Goal: Task Accomplishment & Management: Manage account settings

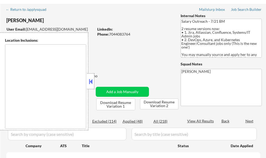
scroll to position [26, 0]
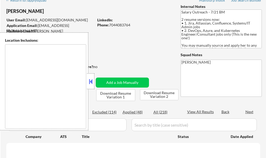
type textarea "[GEOGRAPHIC_DATA], [GEOGRAPHIC_DATA] [GEOGRAPHIC_DATA], [GEOGRAPHIC_DATA] [GEOG…"
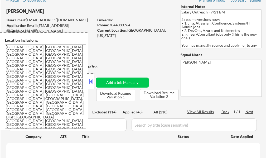
select select ""pending""
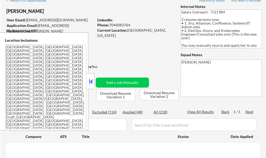
select select ""pending""
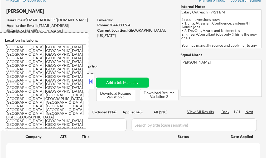
select select ""pending""
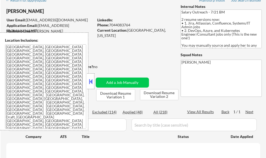
select select ""pending""
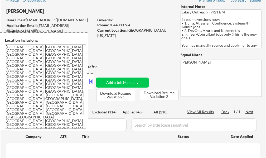
select select ""pending""
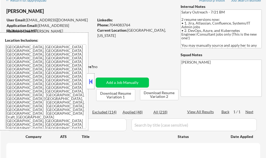
select select ""pending""
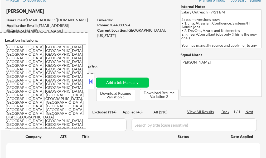
select select ""pending""
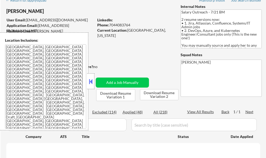
select select ""pending""
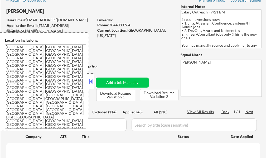
select select ""pending""
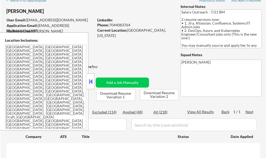
select select ""pending""
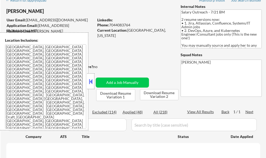
select select ""pending""
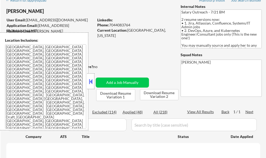
select select ""pending""
click at [92, 77] on div at bounding box center [90, 81] width 7 height 16
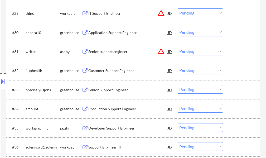
scroll to position [790, 0]
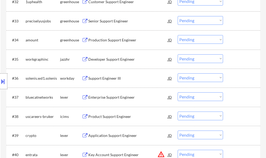
click at [121, 26] on div "#33 preciselyusjobs greenhouse Senior Support Engineer JD Choose an option... P…" at bounding box center [132, 21] width 249 height 14
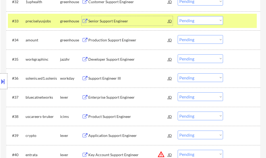
click at [122, 23] on div "Senior Support Engineer" at bounding box center [128, 20] width 80 height 5
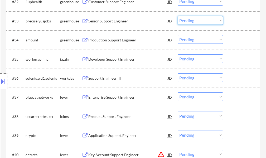
click at [198, 22] on select "Choose an option... Pending Applied Excluded (Questions) Excluded (Expired) Exc…" at bounding box center [200, 20] width 45 height 9
click at [178, 16] on select "Choose an option... Pending Applied Excluded (Questions) Excluded (Expired) Exc…" at bounding box center [200, 20] width 45 height 9
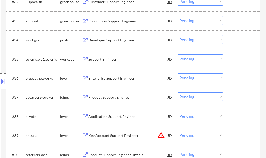
click at [115, 22] on div "Production Support Engineer" at bounding box center [128, 20] width 80 height 5
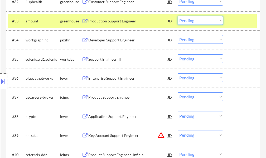
click at [188, 23] on select "Choose an option... Pending Applied Excluded (Questions) Excluded (Expired) Exc…" at bounding box center [200, 20] width 45 height 9
click at [178, 16] on select "Choose an option... Pending Applied Excluded (Questions) Excluded (Expired) Exc…" at bounding box center [200, 20] width 45 height 9
click at [234, 21] on div at bounding box center [241, 20] width 23 height 9
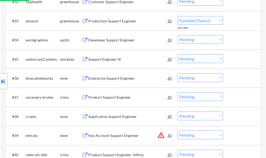
select select ""pending""
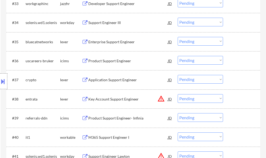
scroll to position [817, 0]
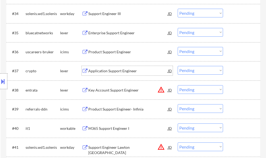
click at [116, 71] on div "Application Support Engineer" at bounding box center [128, 70] width 80 height 5
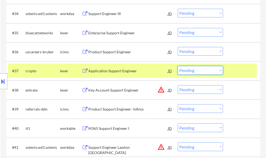
click at [195, 72] on select "Choose an option... Pending Applied Excluded (Questions) Excluded (Expired) Exc…" at bounding box center [200, 70] width 45 height 9
click at [178, 66] on select "Choose an option... Pending Applied Excluded (Questions) Excluded (Expired) Exc…" at bounding box center [200, 70] width 45 height 9
click at [229, 67] on div "#37 crypto lever Application Support Engineer JD Choose an option... Pending Ap…" at bounding box center [132, 70] width 249 height 14
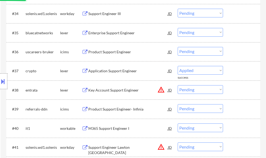
select select ""pending""
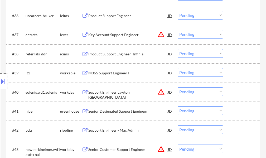
scroll to position [869, 0]
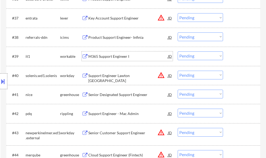
click at [112, 59] on div "M365 Support Engineer I" at bounding box center [128, 55] width 80 height 9
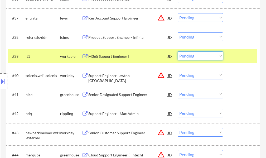
click at [199, 53] on select "Choose an option... Pending Applied Excluded (Questions) Excluded (Expired) Exc…" at bounding box center [200, 55] width 45 height 9
click at [178, 51] on select "Choose an option... Pending Applied Excluded (Questions) Excluded (Expired) Exc…" at bounding box center [200, 55] width 45 height 9
click at [241, 53] on div at bounding box center [241, 55] width 23 height 9
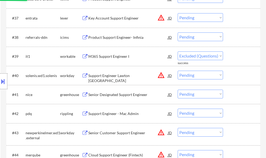
select select ""pending""
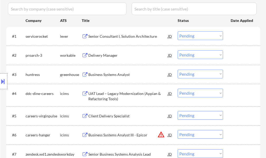
scroll to position [143, 0]
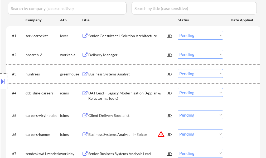
click at [127, 35] on div "Senior Consultant I, Solution Architecture" at bounding box center [128, 35] width 80 height 5
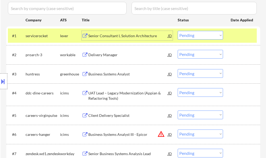
click at [183, 33] on select "Choose an option... Pending Applied Excluded (Questions) Excluded (Expired) Exc…" at bounding box center [200, 35] width 45 height 9
click at [178, 31] on select "Choose an option... Pending Applied Excluded (Questions) Excluded (Expired) Exc…" at bounding box center [200, 35] width 45 height 9
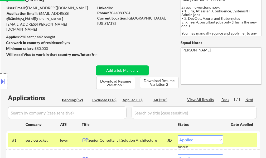
scroll to position [116, 0]
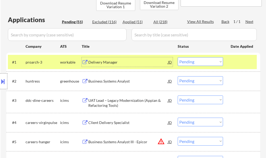
click at [105, 59] on div "Delivery Manager" at bounding box center [128, 61] width 80 height 9
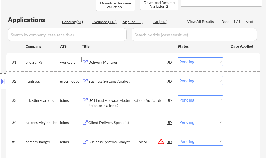
click at [188, 62] on select "Choose an option... Pending Applied Excluded (Questions) Excluded (Expired) Exc…" at bounding box center [200, 61] width 45 height 9
click at [178, 57] on select "Choose an option... Pending Applied Excluded (Questions) Excluded (Expired) Exc…" at bounding box center [200, 61] width 45 height 9
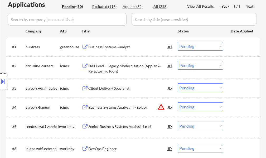
scroll to position [64, 0]
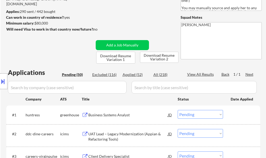
click at [104, 116] on div "Business Systems Analyst" at bounding box center [128, 114] width 80 height 5
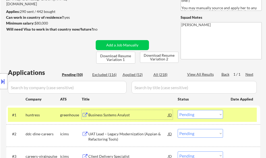
click at [212, 115] on select "Choose an option... Pending Applied Excluded (Questions) Excluded (Expired) Exc…" at bounding box center [200, 114] width 45 height 9
click at [178, 110] on select "Choose an option... Pending Applied Excluded (Questions) Excluded (Expired) Exc…" at bounding box center [200, 114] width 45 height 9
click at [249, 114] on div at bounding box center [241, 114] width 23 height 9
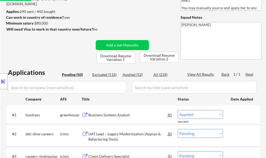
select select ""pending""
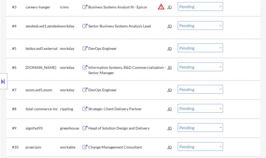
scroll to position [222, 0]
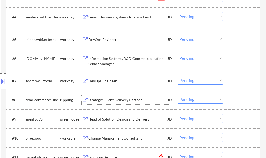
click at [126, 97] on div "Strategic Client Delivery Partner" at bounding box center [128, 99] width 80 height 5
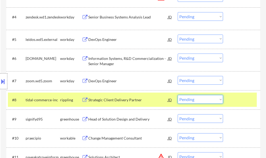
click at [190, 99] on select "Choose an option... Pending Applied Excluded (Questions) Excluded (Expired) Exc…" at bounding box center [200, 99] width 45 height 9
click at [178, 95] on select "Choose an option... Pending Applied Excluded (Questions) Excluded (Expired) Exc…" at bounding box center [200, 99] width 45 height 9
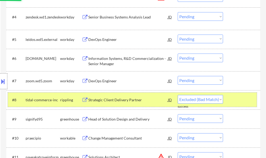
click at [241, 97] on div at bounding box center [241, 99] width 23 height 9
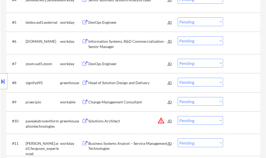
scroll to position [248, 0]
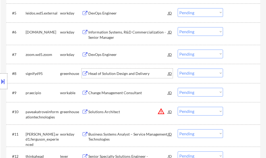
click at [107, 74] on div "Head of Solution Design and Delivery" at bounding box center [128, 73] width 80 height 5
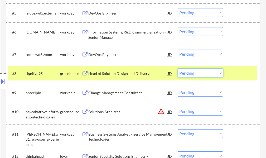
click at [199, 72] on select "Choose an option... Pending Applied Excluded (Questions) Excluded (Expired) Exc…" at bounding box center [200, 72] width 45 height 9
click at [178, 68] on select "Choose an option... Pending Applied Excluded (Questions) Excluded (Expired) Exc…" at bounding box center [200, 72] width 45 height 9
click at [236, 75] on div at bounding box center [241, 72] width 23 height 9
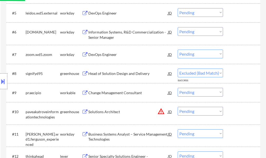
select select ""pending""
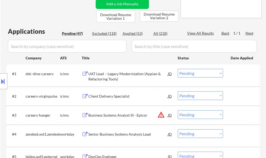
scroll to position [64, 0]
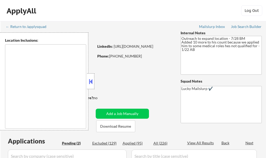
type textarea "[GEOGRAPHIC_DATA], [GEOGRAPHIC_DATA] [GEOGRAPHIC_DATA], [GEOGRAPHIC_DATA] [GEOG…"
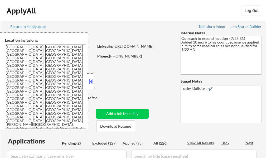
select select ""pending""
click at [91, 78] on button at bounding box center [91, 81] width 6 height 8
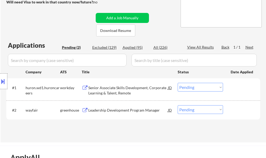
scroll to position [105, 0]
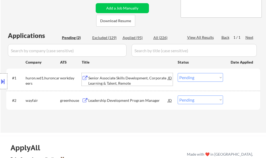
click at [99, 78] on div "Senior Associate Skills Development, Corporate Learning & Talent, Remote" at bounding box center [128, 80] width 80 height 10
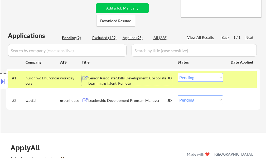
click at [194, 79] on select "Choose an option... Pending Applied Excluded (Questions) Excluded (Expired) Exc…" at bounding box center [200, 77] width 45 height 9
click at [178, 73] on select "Choose an option... Pending Applied Excluded (Questions) Excluded (Expired) Exc…" at bounding box center [200, 77] width 45 height 9
click at [245, 76] on div at bounding box center [241, 77] width 23 height 9
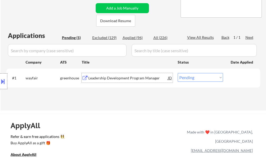
click at [140, 75] on div "Leadership Development Program Manager" at bounding box center [128, 77] width 80 height 9
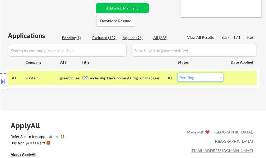
click at [182, 80] on select "Choose an option... Pending Applied Excluded (Questions) Excluded (Expired) Exc…" at bounding box center [200, 77] width 45 height 9
select select ""applied""
click at [178, 73] on select "Choose an option... Pending Applied Excluded (Questions) Excluded (Expired) Exc…" at bounding box center [200, 77] width 45 height 9
click at [240, 76] on div at bounding box center [241, 77] width 23 height 9
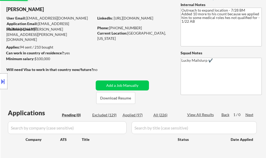
scroll to position [26, 0]
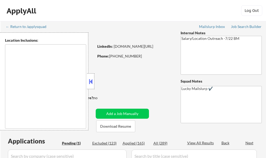
select select ""pending""
type textarea "Atlanta, GA Decatur, GA East Point, GA Brookhaven, GA Sandy Springs, GA Dunwood…"
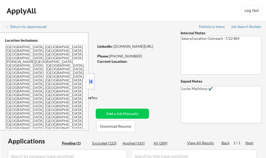
click at [93, 85] on button at bounding box center [91, 81] width 6 height 8
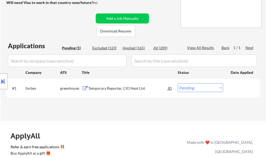
scroll to position [105, 0]
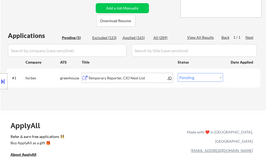
click at [106, 79] on div "Temporary Reporter, CIO Next List" at bounding box center [128, 77] width 80 height 5
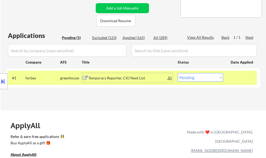
click at [211, 80] on select "Choose an option... Pending Applied Excluded (Questions) Excluded (Expired) Exc…" at bounding box center [200, 77] width 45 height 9
select select ""excluded__salary_""
click at [178, 73] on select "Choose an option... Pending Applied Excluded (Questions) Excluded (Expired) Exc…" at bounding box center [200, 77] width 45 height 9
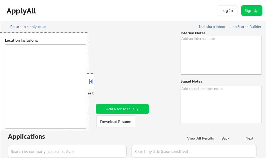
type textarea "+100 free apps for no interviews yet - 8/15 EF"
type textarea "Lucky Jay Mailslurp ✔️"
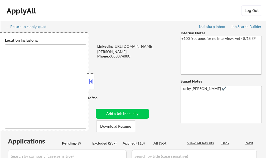
select select ""pending""
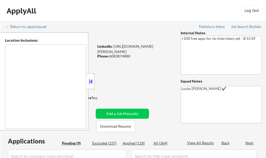
select select ""pending""
type textarea "remote"
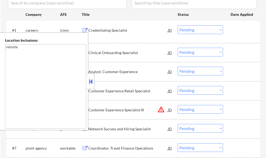
scroll to position [158, 0]
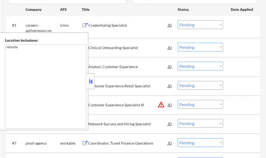
click at [87, 80] on div at bounding box center [90, 81] width 7 height 16
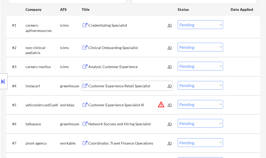
click at [120, 89] on div "Customer Experience Retail Specialist" at bounding box center [128, 85] width 80 height 9
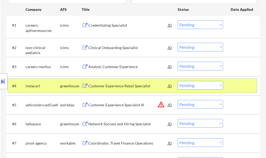
click at [240, 85] on div at bounding box center [241, 85] width 23 height 9
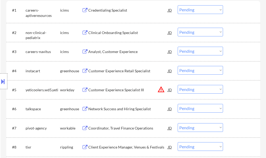
scroll to position [237, 0]
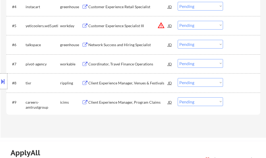
click at [110, 123] on div "Applications Pending (9) Excluded (237) Applied (118) All (364) View All Result…" at bounding box center [133, 13] width 254 height 228
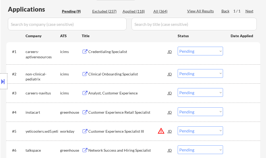
scroll to position [211, 0]
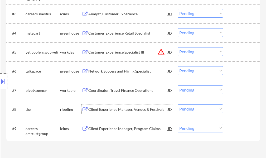
click at [112, 111] on div "Client Experience Manager, Venues & Festivals" at bounding box center [128, 109] width 80 height 5
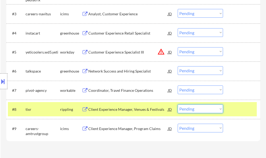
click at [188, 107] on select "Choose an option... Pending Applied Excluded (Questions) Excluded (Expired) Exc…" at bounding box center [200, 108] width 45 height 9
click at [178, 104] on select "Choose an option... Pending Applied Excluded (Questions) Excluded (Expired) Exc…" at bounding box center [200, 108] width 45 height 9
click at [246, 111] on div at bounding box center [241, 108] width 23 height 9
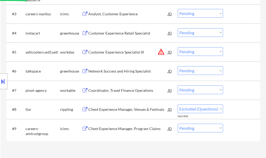
select select ""pending""
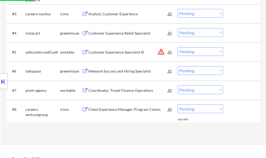
click at [95, 88] on div "Coordinator, Travel Finance Operations" at bounding box center [128, 90] width 80 height 5
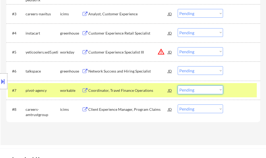
click at [209, 89] on select "Choose an option... Pending Applied Excluded (Questions) Excluded (Expired) Exc…" at bounding box center [200, 89] width 45 height 9
click at [178, 85] on select "Choose an option... Pending Applied Excluded (Questions) Excluded (Expired) Exc…" at bounding box center [200, 89] width 45 height 9
click at [240, 89] on div at bounding box center [241, 89] width 23 height 9
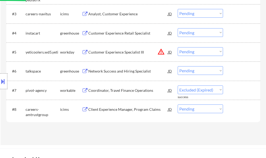
select select ""pending""
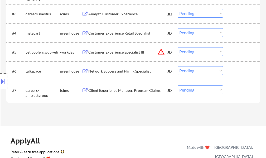
click at [111, 71] on div "Network Success and Hiring Specialist" at bounding box center [128, 70] width 80 height 5
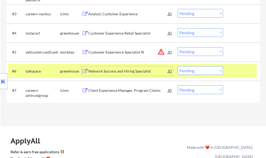
click at [252, 70] on div at bounding box center [241, 70] width 23 height 9
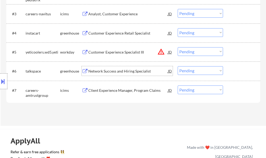
click at [123, 68] on div "Network Success and Hiring Specialist" at bounding box center [128, 70] width 80 height 9
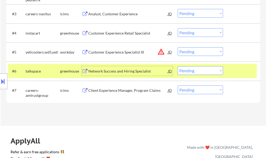
click at [189, 70] on select "Choose an option... Pending Applied Excluded (Questions) Excluded (Expired) Exc…" at bounding box center [200, 70] width 45 height 9
click at [178, 66] on select "Choose an option... Pending Applied Excluded (Questions) Excluded (Expired) Exc…" at bounding box center [200, 70] width 45 height 9
click at [237, 68] on div at bounding box center [241, 70] width 23 height 9
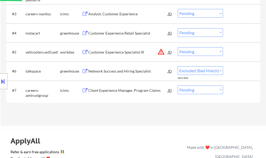
select select ""pending""
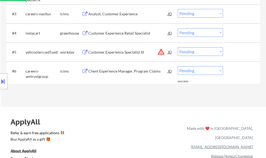
click at [87, 48] on div "Location Inclusions: remote" at bounding box center [47, 81] width 94 height 98
click at [87, 49] on div "Location Inclusions: remote" at bounding box center [47, 81] width 94 height 98
click at [88, 51] on div "Location Inclusions: remote" at bounding box center [47, 81] width 94 height 98
click at [105, 52] on div "Customer Experience Specialist III" at bounding box center [128, 52] width 80 height 5
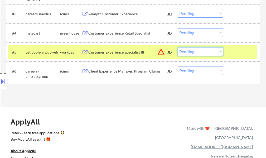
click at [212, 52] on select "Choose an option... Pending Applied Excluded (Questions) Excluded (Expired) Exc…" at bounding box center [200, 51] width 45 height 9
click at [178, 47] on select "Choose an option... Pending Applied Excluded (Questions) Excluded (Expired) Exc…" at bounding box center [200, 51] width 45 height 9
click at [236, 55] on div at bounding box center [241, 51] width 23 height 9
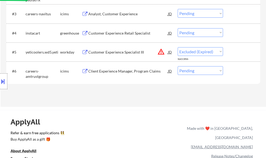
select select ""pending""
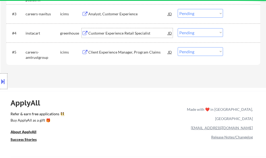
click at [114, 36] on div "Customer Experience Retail Specialist" at bounding box center [128, 32] width 80 height 9
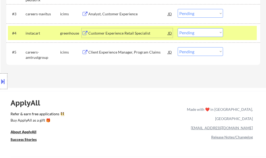
click at [199, 36] on select "Choose an option... Pending Applied Excluded (Questions) Excluded (Expired) Exc…" at bounding box center [200, 32] width 45 height 9
click at [178, 28] on select "Choose an option... Pending Applied Excluded (Questions) Excluded (Expired) Exc…" at bounding box center [200, 32] width 45 height 9
click at [239, 33] on div at bounding box center [241, 32] width 23 height 9
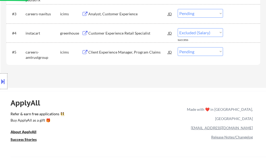
select select ""pending""
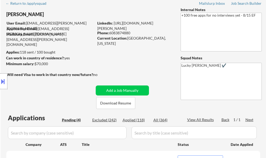
scroll to position [79, 0]
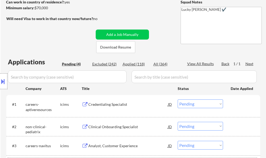
click at [96, 104] on div "Credentialing Specialist" at bounding box center [128, 104] width 80 height 5
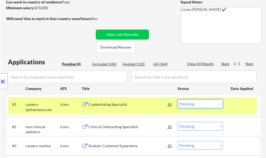
click at [199, 103] on select "Choose an option... Pending Applied Excluded (Questions) Excluded (Expired) Exc…" at bounding box center [200, 103] width 45 height 9
click at [178, 99] on select "Choose an option... Pending Applied Excluded (Questions) Excluded (Expired) Exc…" at bounding box center [200, 103] width 45 height 9
click at [231, 107] on div at bounding box center [241, 103] width 23 height 9
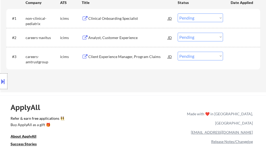
scroll to position [132, 0]
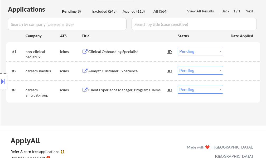
click at [115, 53] on div "Clinical Onboarding Specialist" at bounding box center [128, 51] width 80 height 5
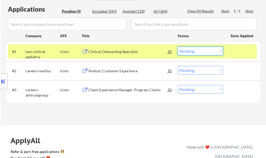
click at [192, 53] on select "Choose an option... Pending Applied Excluded (Questions) Excluded (Expired) Exc…" at bounding box center [200, 51] width 45 height 9
click at [178, 47] on select "Choose an option... Pending Applied Excluded (Questions) Excluded (Expired) Exc…" at bounding box center [200, 51] width 45 height 9
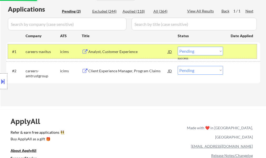
click at [247, 50] on div at bounding box center [241, 51] width 23 height 9
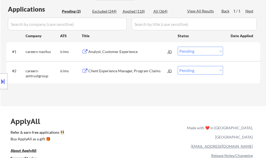
click at [108, 51] on div "Analyst, Customer Experience" at bounding box center [128, 51] width 80 height 5
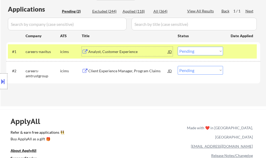
click at [121, 53] on div "Analyst, Customer Experience" at bounding box center [128, 51] width 80 height 5
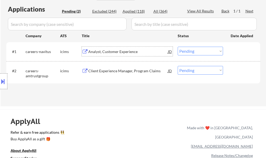
click at [204, 48] on select "Choose an option... Pending Applied Excluded (Questions) Excluded (Expired) Exc…" at bounding box center [200, 51] width 45 height 9
click at [178, 47] on select "Choose an option... Pending Applied Excluded (Questions) Excluded (Expired) Exc…" at bounding box center [200, 51] width 45 height 9
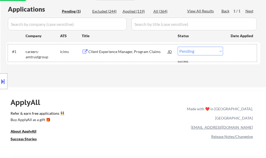
click at [237, 52] on div at bounding box center [241, 51] width 23 height 9
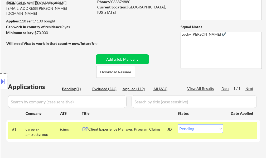
scroll to position [79, 0]
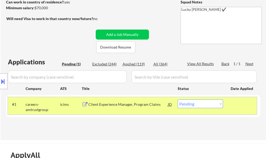
click at [236, 108] on div at bounding box center [241, 103] width 23 height 9
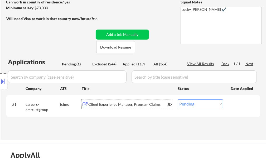
click at [99, 105] on div "Client Experience Manager, Program Claims" at bounding box center [128, 104] width 80 height 5
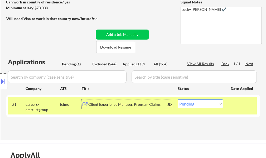
click at [201, 103] on select "Choose an option... Pending Applied Excluded (Questions) Excluded (Expired) Exc…" at bounding box center [200, 103] width 45 height 9
select select ""excluded__bad_match_""
click at [178, 99] on select "Choose an option... Pending Applied Excluded (Questions) Excluded (Expired) Exc…" at bounding box center [200, 103] width 45 height 9
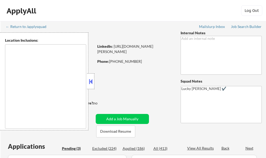
type textarea "Greenville, SC Mauldin, SC Simpsonville, SC Taylors, SC Greer, SC Travelers Res…"
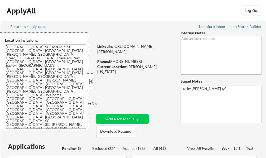
select select ""pending""
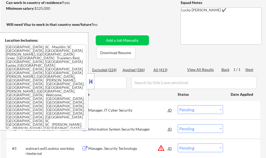
scroll to position [79, 0]
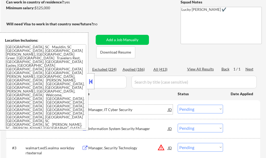
click at [109, 109] on div "Manager, IT Cyber Security" at bounding box center [128, 109] width 80 height 5
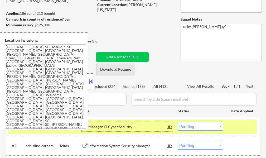
scroll to position [53, 0]
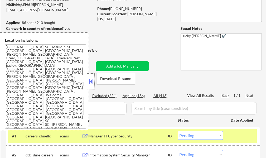
click at [88, 76] on div at bounding box center [90, 81] width 7 height 16
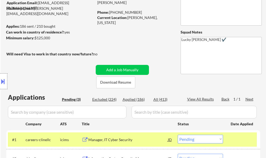
scroll to position [105, 0]
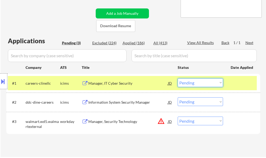
click at [180, 82] on select "Choose an option... Pending Applied Excluded (Questions) Excluded (Expired) Exc…" at bounding box center [200, 82] width 45 height 9
click at [178, 78] on select "Choose an option... Pending Applied Excluded (Questions) Excluded (Expired) Exc…" at bounding box center [200, 82] width 45 height 9
select select ""pending""
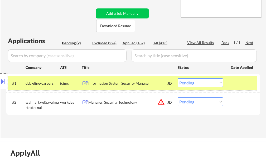
click at [231, 86] on div at bounding box center [241, 82] width 23 height 9
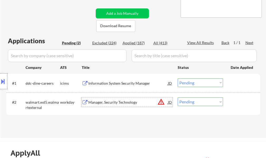
click at [127, 104] on div "Manager, Security Technology" at bounding box center [128, 102] width 80 height 5
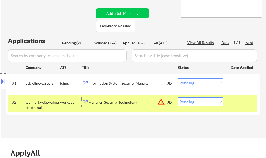
click at [196, 100] on select "Choose an option... Pending Applied Excluded (Questions) Excluded (Expired) Exc…" at bounding box center [200, 101] width 45 height 9
select select ""excluded__expired_""
click at [178, 97] on select "Choose an option... Pending Applied Excluded (Questions) Excluded (Expired) Exc…" at bounding box center [200, 101] width 45 height 9
click at [229, 99] on div "#2 walmart.wd5.walmartexternal workday Manager, Security Technology JD warning_…" at bounding box center [132, 103] width 249 height 17
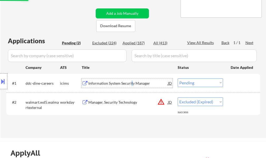
click at [131, 80] on div "Information System Security Manager" at bounding box center [128, 82] width 80 height 9
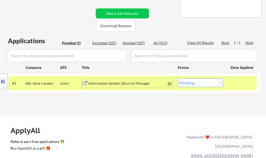
click at [236, 85] on div at bounding box center [241, 82] width 23 height 9
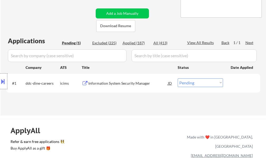
click at [3, 77] on button at bounding box center [3, 81] width 6 height 9
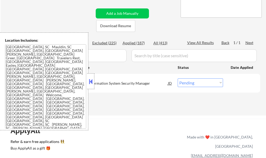
click at [90, 88] on div at bounding box center [90, 81] width 7 height 16
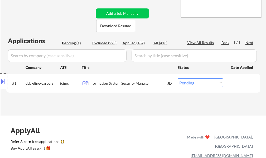
click at [93, 85] on div "Location Inclusions: Greenville, SC Mauldin, SC Simpsonville, SC Taylors, SC Gr…" at bounding box center [47, 81] width 94 height 98
click at [95, 84] on div "Information System Security Manager" at bounding box center [128, 83] width 80 height 5
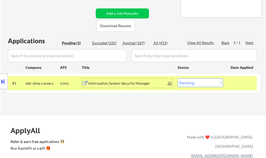
click at [204, 83] on select "Choose an option... Pending Applied Excluded (Questions) Excluded (Expired) Exc…" at bounding box center [200, 82] width 45 height 9
select select ""excluded__location_""
click at [178, 78] on select "Choose an option... Pending Applied Excluded (Questions) Excluded (Expired) Exc…" at bounding box center [200, 82] width 45 height 9
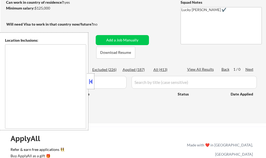
scroll to position [79, 0]
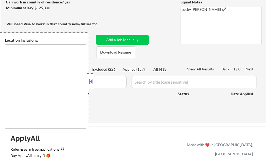
type textarea "[GEOGRAPHIC_DATA], SC Mauldin, SC [GEOGRAPHIC_DATA], [GEOGRAPHIC_DATA] [PERSON_…"
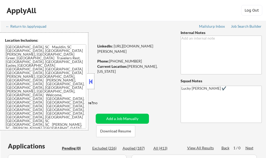
scroll to position [0, 0]
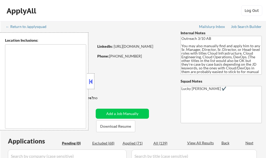
type textarea "Tampa, FL Lutz, FL Temple Terrace, FL Town 'n' Country, FL Brandon, FL Rivervie…"
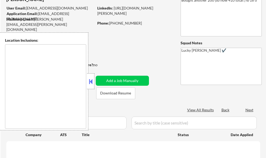
scroll to position [79, 0]
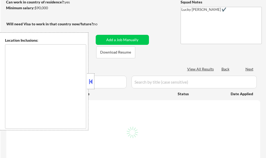
click at [88, 85] on button at bounding box center [91, 81] width 6 height 8
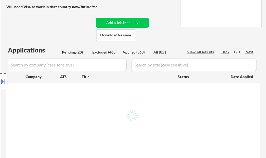
scroll to position [105, 0]
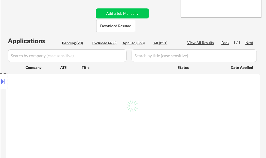
select select ""pending""
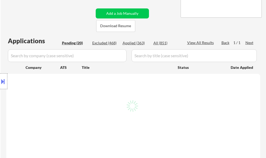
select select ""pending""
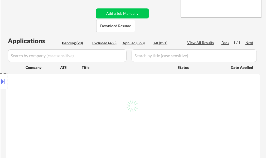
select select ""pending""
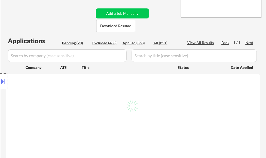
select select ""pending""
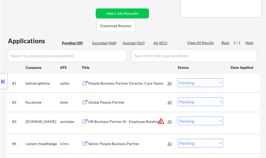
click at [114, 85] on div "People Business Partner Director, Care Teams" at bounding box center [128, 83] width 80 height 5
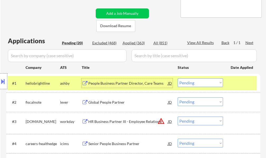
click at [192, 84] on select "Choose an option... Pending Applied Excluded (Questions) Excluded (Expired) Exc…" at bounding box center [200, 82] width 45 height 9
click at [178, 78] on select "Choose an option... Pending Applied Excluded (Questions) Excluded (Expired) Exc…" at bounding box center [200, 82] width 45 height 9
click at [236, 83] on div at bounding box center [241, 82] width 23 height 9
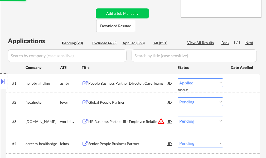
select select ""pending""
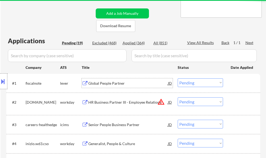
click at [116, 83] on div "Global People Partner" at bounding box center [128, 83] width 80 height 5
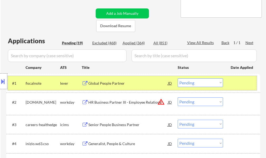
click at [238, 84] on div at bounding box center [241, 82] width 23 height 9
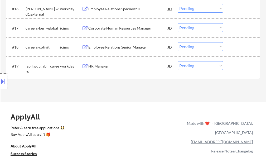
scroll to position [448, 0]
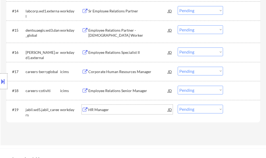
click at [99, 112] on div "HR Manager" at bounding box center [128, 109] width 80 height 5
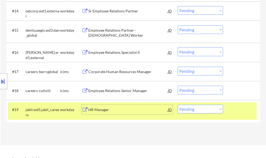
click at [192, 110] on select "Choose an option... Pending Applied Excluded (Questions) Excluded (Expired) Exc…" at bounding box center [200, 109] width 45 height 9
select select ""applied""
click at [178, 105] on select "Choose an option... Pending Applied Excluded (Questions) Excluded (Expired) Exc…" at bounding box center [200, 109] width 45 height 9
click at [230, 107] on div "#19 jabil.wd5.jabil_careers workday HR Manager JD Choose an option... Pending A…" at bounding box center [132, 110] width 249 height 17
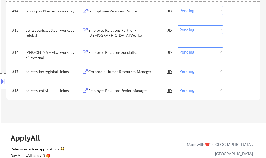
click at [132, 92] on div "Employee Relations Senior Manager" at bounding box center [128, 90] width 80 height 5
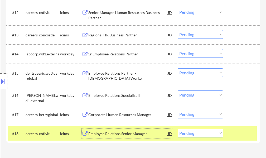
scroll to position [421, 0]
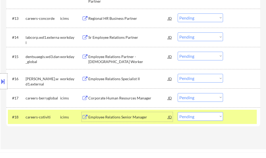
click at [197, 116] on select "Choose an option... Pending Applied Excluded (Questions) Excluded (Expired) Exc…" at bounding box center [200, 116] width 45 height 9
select select ""applied""
click at [178, 112] on select "Choose an option... Pending Applied Excluded (Questions) Excluded (Expired) Exc…" at bounding box center [200, 116] width 45 height 9
click at [241, 113] on div at bounding box center [241, 116] width 23 height 9
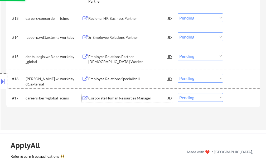
click at [107, 97] on div "Corporate Human Resources Manager" at bounding box center [128, 97] width 80 height 5
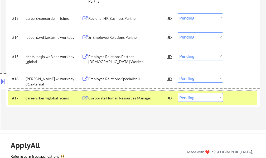
click at [239, 97] on div at bounding box center [241, 97] width 23 height 9
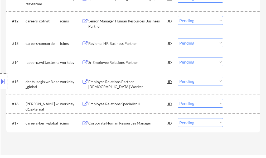
scroll to position [448, 0]
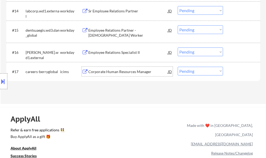
click at [111, 69] on div "Corporate Human Resources Manager" at bounding box center [128, 71] width 80 height 5
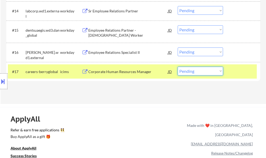
click at [193, 72] on select "Choose an option... Pending Applied Excluded (Questions) Excluded (Expired) Exc…" at bounding box center [200, 71] width 45 height 9
select select ""excluded""
click at [178, 67] on select "Choose an option... Pending Applied Excluded (Questions) Excluded (Expired) Exc…" at bounding box center [200, 71] width 45 height 9
click at [228, 71] on div "#17 careers-berryglobal icims Corporate Human Resources Manager JD Choose an op…" at bounding box center [132, 71] width 249 height 14
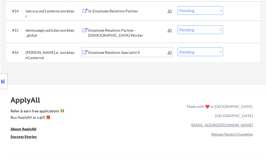
click at [125, 55] on div "Employee Relations Specialist II" at bounding box center [128, 51] width 80 height 9
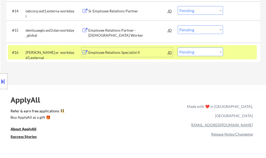
click at [184, 53] on select "Choose an option... Pending Applied Excluded (Questions) Excluded (Expired) Exc…" at bounding box center [200, 51] width 45 height 9
select select ""applied""
click at [178, 47] on select "Choose an option... Pending Applied Excluded (Questions) Excluded (Expired) Exc…" at bounding box center [200, 51] width 45 height 9
click at [238, 52] on div at bounding box center [241, 51] width 23 height 9
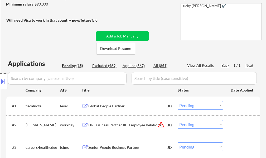
scroll to position [53, 0]
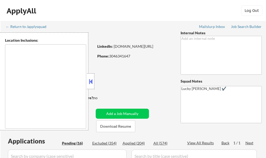
type textarea "[GEOGRAPHIC_DATA], [GEOGRAPHIC_DATA], [GEOGRAPHIC_DATA] [GEOGRAPHIC_DATA], [GEO…"
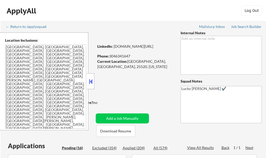
select select ""pending""
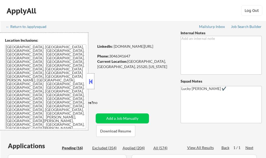
select select ""pending""
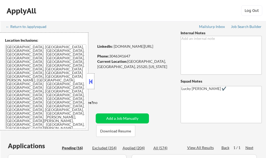
select select ""pending""
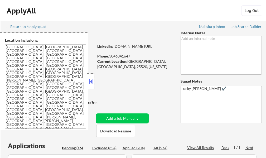
select select ""pending""
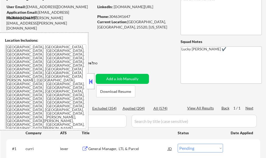
scroll to position [79, 0]
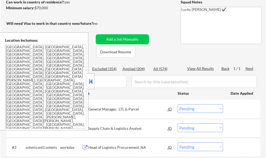
click at [91, 83] on button at bounding box center [91, 81] width 6 height 8
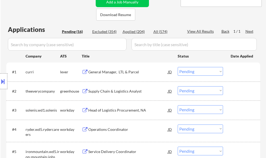
scroll to position [105, 0]
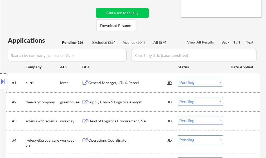
click at [95, 81] on div "General Manager, LTL & Parcel" at bounding box center [128, 82] width 80 height 5
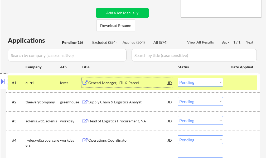
click at [206, 80] on select "Choose an option... Pending Applied Excluded (Questions) Excluded (Expired) Exc…" at bounding box center [200, 82] width 45 height 9
click at [178, 78] on select "Choose an option... Pending Applied Excluded (Questions) Excluded (Expired) Exc…" at bounding box center [200, 82] width 45 height 9
click at [238, 80] on div at bounding box center [241, 82] width 23 height 9
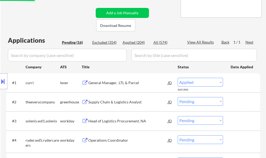
select select ""pending""
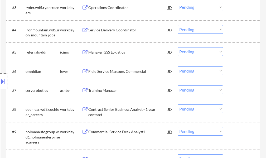
scroll to position [290, 0]
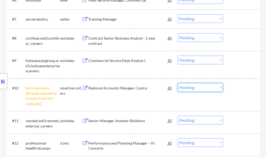
click at [197, 86] on select "Choose an option... Pending Applied Excluded (Questions) Excluded (Expired) Exc…" at bounding box center [200, 87] width 45 height 9
click at [178, 83] on select "Choose an option... Pending Applied Excluded (Questions) Excluded (Expired) Exc…" at bounding box center [200, 87] width 45 height 9
click at [234, 85] on div at bounding box center [241, 87] width 23 height 9
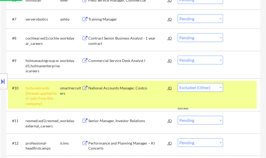
click at [234, 85] on div at bounding box center [241, 87] width 23 height 9
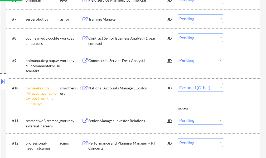
select select ""pending""
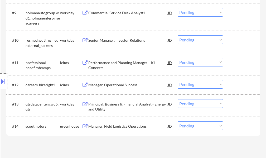
scroll to position [263, 0]
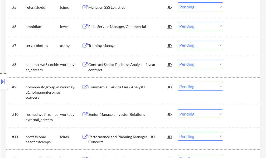
click at [92, 45] on div "Location Inclusions:" at bounding box center [47, 81] width 94 height 98
click at [97, 46] on div "Training Manager" at bounding box center [128, 45] width 80 height 5
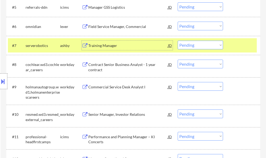
click at [214, 42] on select "Choose an option... Pending Applied Excluded (Questions) Excluded (Expired) Exc…" at bounding box center [200, 45] width 45 height 9
click at [178, 41] on select "Choose an option... Pending Applied Excluded (Questions) Excluded (Expired) Exc…" at bounding box center [200, 45] width 45 height 9
click at [229, 38] on div "#7 serverobotics ashby Training Manager JD Choose an option... Pending Applied …" at bounding box center [132, 45] width 249 height 14
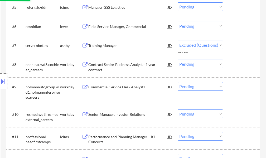
select select ""pending""
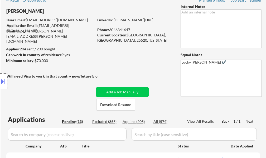
scroll to position [132, 0]
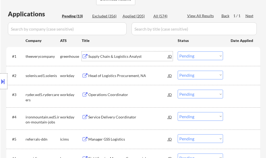
click at [119, 59] on div "Supply Chain & Logistics Analyst" at bounding box center [128, 56] width 80 height 5
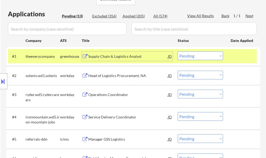
click at [209, 59] on select "Choose an option... Pending Applied Excluded (Questions) Excluded (Expired) Exc…" at bounding box center [200, 55] width 45 height 9
click at [178, 51] on select "Choose an option... Pending Applied Excluded (Questions) Excluded (Expired) Exc…" at bounding box center [200, 55] width 45 height 9
click at [240, 51] on div "#1 theeverycompany greenhouse Supply Chain & Logistics Analyst JD Choose an opt…" at bounding box center [132, 56] width 249 height 14
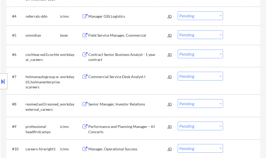
scroll to position [290, 0]
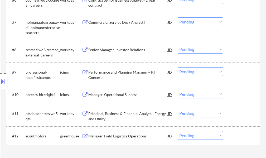
click at [126, 134] on div "Manager, Field Logistics Operations" at bounding box center [128, 135] width 80 height 5
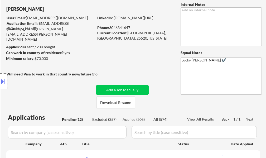
scroll to position [79, 0]
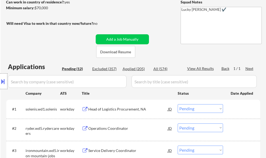
click at [138, 68] on div "Applied (205)" at bounding box center [135, 68] width 26 height 5
click at [37, 53] on div "Location Inclusions:" at bounding box center [47, 81] width 94 height 98
select select ""applied""
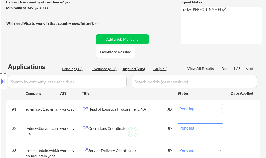
select select ""applied""
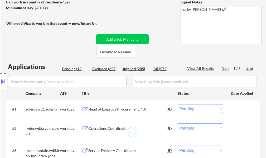
select select ""applied""
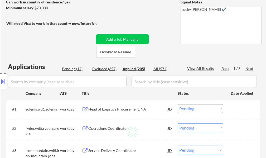
select select ""applied""
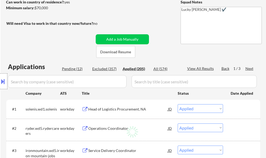
select select ""applied""
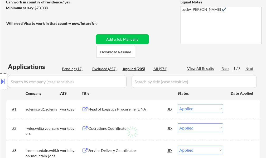
select select ""applied""
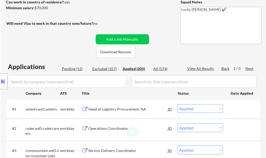
select select ""applied""
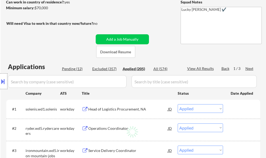
select select ""applied""
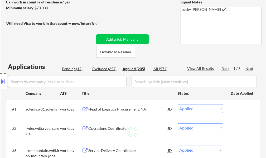
select select ""applied""
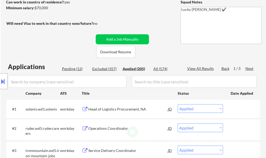
select select ""applied""
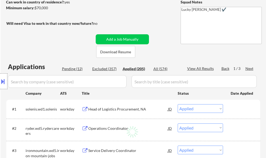
select select ""applied""
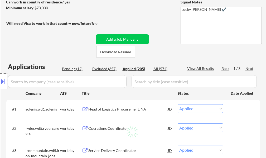
select select ""applied""
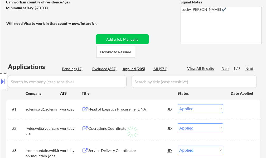
select select ""applied""
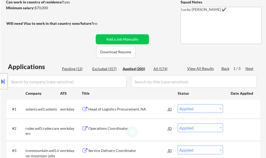
select select ""applied""
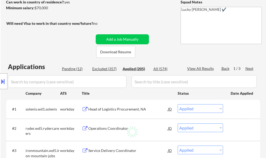
select select ""applied""
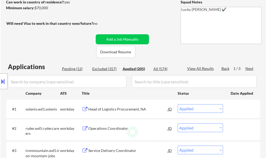
select select ""applied""
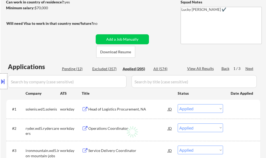
select select ""applied""
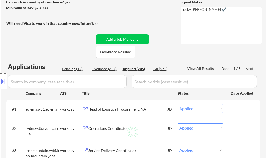
select select ""applied""
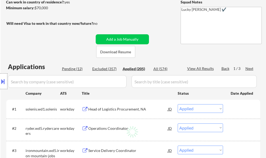
select select ""applied""
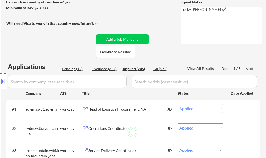
select select ""applied""
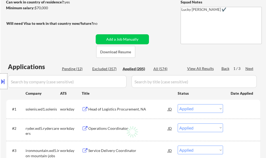
select select ""applied""
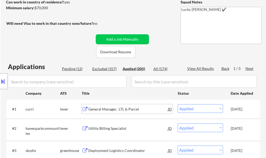
click at [122, 108] on div "General Manager, LTL & Parcel" at bounding box center [128, 108] width 80 height 5
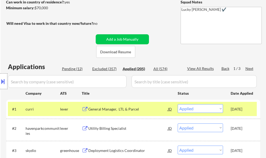
click at [77, 67] on div "Location Inclusions:" at bounding box center [47, 81] width 94 height 98
click at [80, 70] on div "Location Inclusions:" at bounding box center [47, 81] width 94 height 98
click at [77, 69] on div "Location Inclusions:" at bounding box center [47, 81] width 94 height 98
click at [78, 71] on div "Location Inclusions:" at bounding box center [47, 81] width 94 height 98
click at [78, 69] on div "Location Inclusions:" at bounding box center [47, 81] width 94 height 98
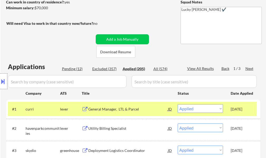
click at [78, 69] on div "Location Inclusions:" at bounding box center [47, 81] width 94 height 98
click at [78, 70] on div "Location Inclusions:" at bounding box center [47, 81] width 94 height 98
click at [78, 68] on div "Location Inclusions:" at bounding box center [47, 81] width 94 height 98
drag, startPoint x: 75, startPoint y: 70, endPoint x: 78, endPoint y: 38, distance: 31.8
click at [75, 70] on div "Location Inclusions:" at bounding box center [47, 81] width 94 height 98
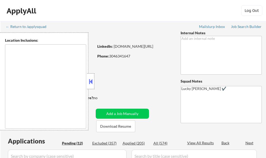
type textarea "[GEOGRAPHIC_DATA], [GEOGRAPHIC_DATA], [GEOGRAPHIC_DATA] [GEOGRAPHIC_DATA], [GEO…"
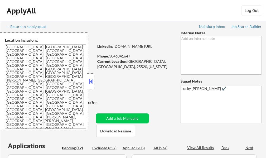
select select ""pending""
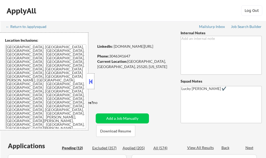
select select ""pending""
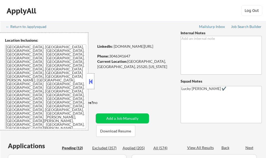
select select ""pending""
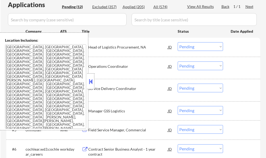
scroll to position [132, 0]
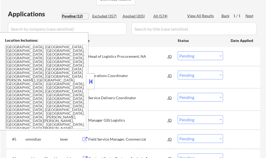
click at [66, 13] on div "Pending (12)" at bounding box center [75, 15] width 26 height 5
click at [89, 80] on button at bounding box center [91, 81] width 6 height 8
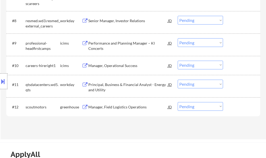
scroll to position [369, 0]
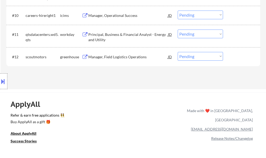
click at [97, 58] on div "Manager, Field Logistics Operations" at bounding box center [128, 56] width 80 height 5
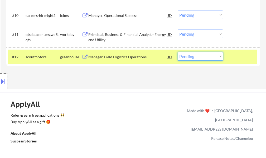
click at [195, 56] on select "Choose an option... Pending Applied Excluded (Questions) Excluded (Expired) Exc…" at bounding box center [200, 56] width 45 height 9
select select ""excluded""
click at [178, 52] on select "Choose an option... Pending Applied Excluded (Questions) Excluded (Expired) Exc…" at bounding box center [200, 56] width 45 height 9
click at [227, 56] on div "#12 scoutmotors greenhouse Manager, Field Logistics Operations JD Choose an opt…" at bounding box center [132, 57] width 249 height 14
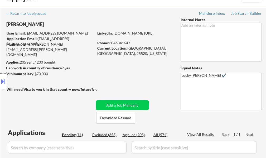
scroll to position [0, 0]
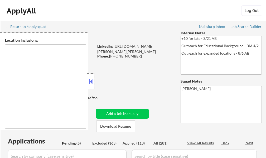
type textarea "[GEOGRAPHIC_DATA], [GEOGRAPHIC_DATA] [GEOGRAPHIC_DATA][PERSON_NAME], [GEOGRAPHI…"
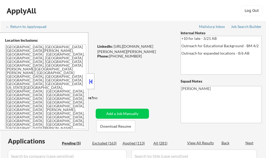
select select ""pending""
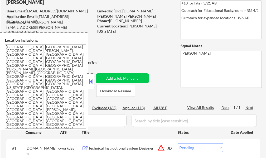
scroll to position [105, 0]
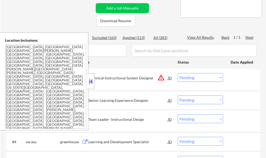
click at [92, 84] on button at bounding box center [91, 81] width 6 height 8
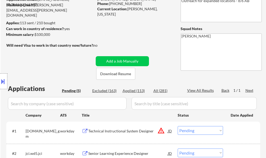
scroll to position [132, 0]
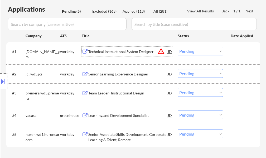
click at [115, 51] on div "Technical Instructional System Designer" at bounding box center [128, 51] width 80 height 5
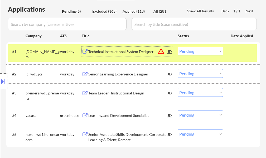
click at [197, 47] on select "Choose an option... Pending Applied Excluded (Questions) Excluded (Expired) Exc…" at bounding box center [200, 51] width 45 height 9
click at [178, 47] on select "Choose an option... Pending Applied Excluded (Questions) Excluded (Expired) Exc…" at bounding box center [200, 51] width 45 height 9
click at [232, 54] on div at bounding box center [241, 51] width 23 height 9
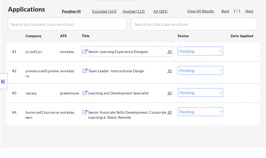
click at [117, 54] on div "Senior Learning Experience Designer" at bounding box center [128, 51] width 80 height 5
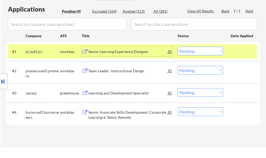
click at [202, 52] on select "Choose an option... Pending Applied Excluded (Questions) Excluded (Expired) Exc…" at bounding box center [200, 51] width 45 height 9
click at [178, 47] on select "Choose an option... Pending Applied Excluded (Questions) Excluded (Expired) Exc…" at bounding box center [200, 51] width 45 height 9
click at [232, 53] on div at bounding box center [241, 51] width 23 height 9
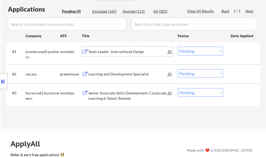
click at [139, 55] on div "Team Leader- Instructional Design" at bounding box center [128, 51] width 80 height 9
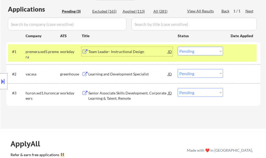
click at [185, 53] on select "Choose an option... Pending Applied Excluded (Questions) Excluded (Expired) Exc…" at bounding box center [200, 51] width 45 height 9
click at [178, 47] on select "Choose an option... Pending Applied Excluded (Questions) Excluded (Expired) Exc…" at bounding box center [200, 51] width 45 height 9
click at [238, 51] on div at bounding box center [241, 51] width 23 height 9
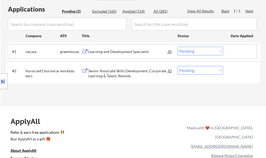
click at [232, 94] on div "Applications Pending (2) Excluded (165) Applied (114) All (281) View All Result…" at bounding box center [133, 50] width 254 height 91
click at [97, 52] on div "Learning and Development Specialist" at bounding box center [128, 51] width 80 height 5
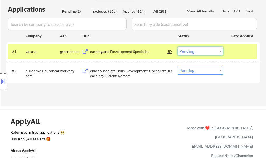
click at [194, 53] on select "Choose an option... Pending Applied Excluded (Questions) Excluded (Expired) Exc…" at bounding box center [200, 51] width 45 height 9
click at [178, 47] on select "Choose an option... Pending Applied Excluded (Questions) Excluded (Expired) Exc…" at bounding box center [200, 51] width 45 height 9
click at [236, 52] on div at bounding box center [241, 51] width 23 height 9
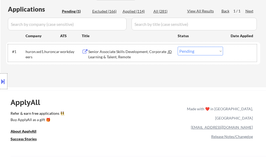
click at [235, 52] on div at bounding box center [241, 51] width 23 height 9
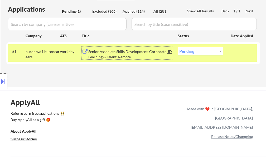
click at [110, 53] on div "Senior Associate Skills Development, Corporate Learning & Talent, Remote" at bounding box center [128, 54] width 80 height 10
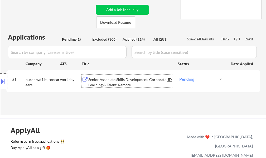
scroll to position [105, 0]
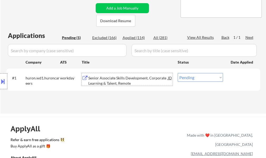
click at [206, 79] on select "Choose an option... Pending Applied Excluded (Questions) Excluded (Expired) Exc…" at bounding box center [200, 77] width 45 height 9
select select ""applied""
click at [178, 73] on select "Choose an option... Pending Applied Excluded (Questions) Excluded (Expired) Exc…" at bounding box center [200, 77] width 45 height 9
click at [244, 80] on div at bounding box center [241, 77] width 23 height 9
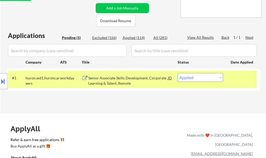
click at [244, 80] on div at bounding box center [241, 77] width 23 height 9
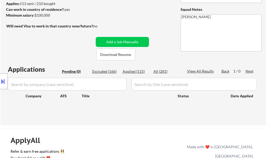
scroll to position [26, 0]
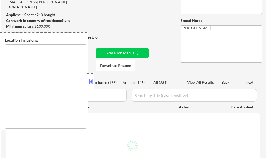
type textarea "[GEOGRAPHIC_DATA], [GEOGRAPHIC_DATA] [GEOGRAPHIC_DATA][PERSON_NAME], [GEOGRAPHI…"
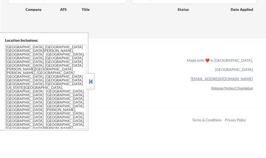
scroll to position [132, 0]
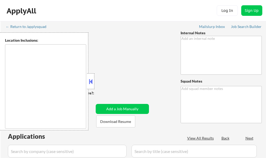
type textarea "[PERSON_NAME]"
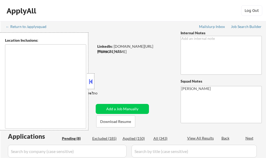
type textarea "remote"
select select ""pending""
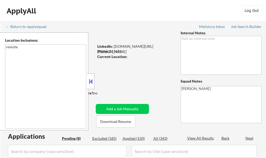
select select ""pending""
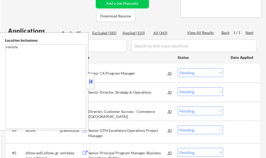
scroll to position [158, 0]
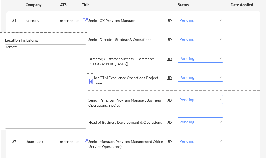
click at [91, 84] on button at bounding box center [91, 81] width 6 height 8
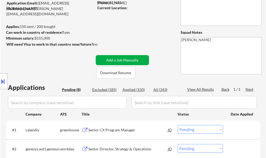
scroll to position [79, 0]
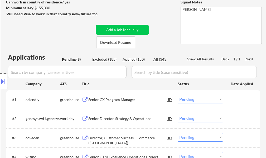
click at [107, 100] on div "Senior CX Program Manager" at bounding box center [128, 99] width 80 height 5
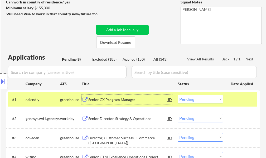
click at [202, 97] on select "Choose an option... Pending Applied Excluded (Questions) Excluded (Expired) Exc…" at bounding box center [200, 99] width 45 height 9
click at [178, 95] on select "Choose an option... Pending Applied Excluded (Questions) Excluded (Expired) Exc…" at bounding box center [200, 99] width 45 height 9
click at [244, 100] on div at bounding box center [241, 99] width 23 height 9
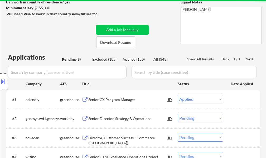
select select ""pending""
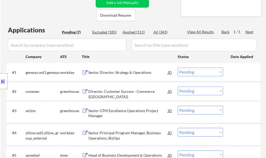
scroll to position [132, 0]
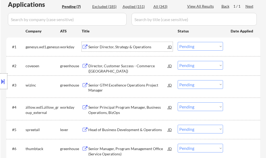
click at [98, 48] on div "Senior Director, Strategy & Operations" at bounding box center [128, 46] width 80 height 5
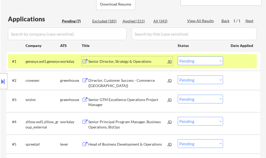
scroll to position [79, 0]
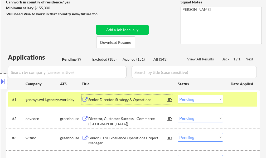
click at [238, 102] on div at bounding box center [241, 99] width 23 height 9
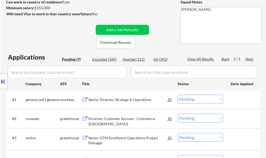
click at [105, 120] on div "Director, Customer Success - Commerce (US)" at bounding box center [128, 121] width 80 height 10
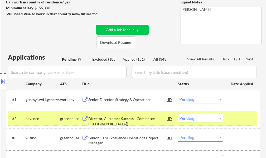
click at [227, 116] on div "#2 coveoen greenhouse Director, Customer Success - Commerce (US) JD Choose an o…" at bounding box center [132, 118] width 249 height 14
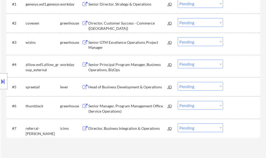
scroll to position [184, 0]
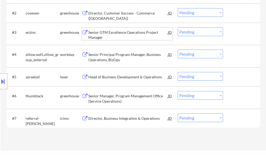
click at [98, 35] on div "Senior GTM Excellence Operations Project Manager" at bounding box center [128, 35] width 80 height 10
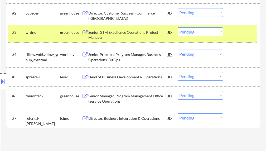
click at [244, 32] on div at bounding box center [241, 31] width 23 height 9
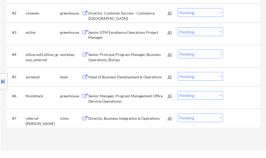
click at [99, 56] on div "Senior Principal Program Manager, Business Operations, BizOps" at bounding box center [128, 57] width 80 height 10
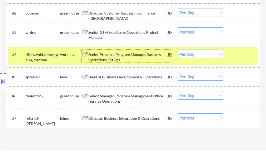
click at [238, 61] on div "#4 zillow.wd5.zillow_group_external workday Senior Principal Program Manager, B…" at bounding box center [132, 55] width 249 height 17
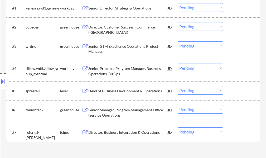
scroll to position [158, 0]
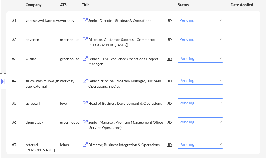
click at [117, 55] on div "Senior GTM Excellence Operations Project Manager" at bounding box center [128, 60] width 80 height 13
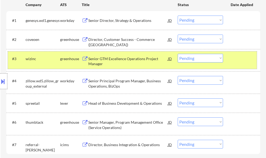
click at [233, 57] on div at bounding box center [241, 58] width 23 height 9
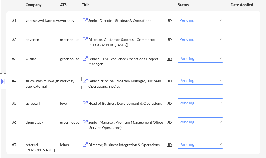
click at [130, 85] on div "Senior Principal Program Manager, Business Operations, BizOps" at bounding box center [128, 83] width 80 height 10
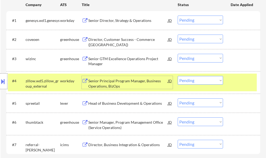
click at [242, 81] on div at bounding box center [241, 80] width 23 height 9
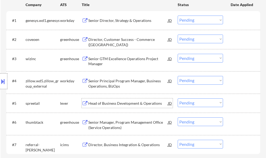
click at [135, 103] on div "Head of Business Development & Operations" at bounding box center [128, 103] width 80 height 5
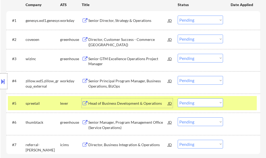
click at [247, 98] on div at bounding box center [241, 102] width 23 height 9
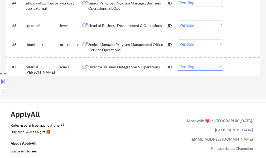
scroll to position [237, 0]
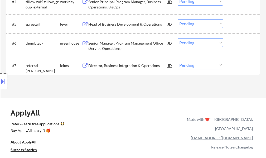
click at [103, 48] on div "Senior Manager, Program Management Office (Service Operations)" at bounding box center [128, 46] width 80 height 10
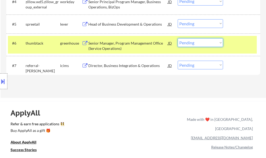
click at [201, 40] on select "Choose an option... Pending Applied Excluded (Questions) Excluded (Expired) Exc…" at bounding box center [200, 42] width 45 height 9
click at [178, 38] on select "Choose an option... Pending Applied Excluded (Questions) Excluded (Expired) Exc…" at bounding box center [200, 42] width 45 height 9
click at [230, 44] on div at bounding box center [241, 42] width 23 height 9
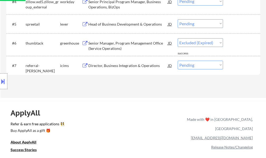
select select ""pending""
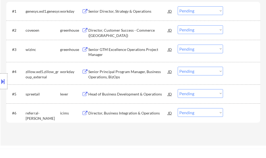
scroll to position [158, 0]
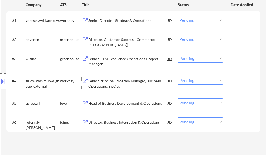
click at [99, 83] on div "Senior Principal Program Manager, Business Operations, BizOps" at bounding box center [128, 83] width 80 height 10
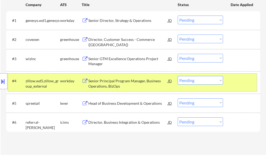
click at [235, 76] on div at bounding box center [241, 80] width 23 height 9
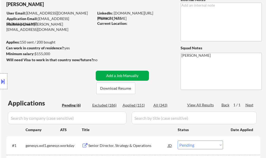
scroll to position [0, 0]
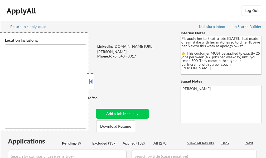
type textarea "[GEOGRAPHIC_DATA], [GEOGRAPHIC_DATA] [GEOGRAPHIC_DATA], [GEOGRAPHIC_DATA] [GEOG…"
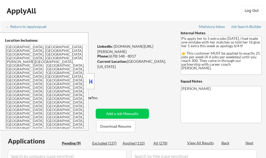
select select ""pending""
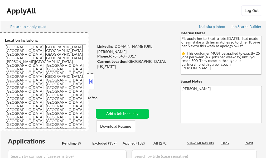
select select ""pending""
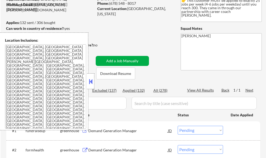
scroll to position [158, 0]
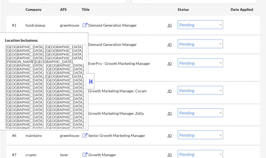
click at [89, 83] on button at bounding box center [91, 81] width 6 height 8
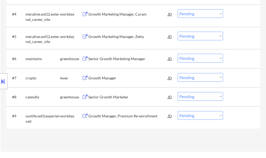
scroll to position [263, 0]
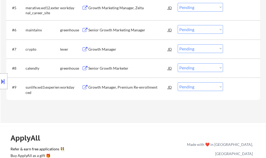
click at [108, 53] on div "Growth Manager" at bounding box center [128, 48] width 80 height 9
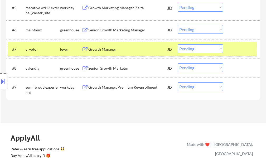
click at [232, 49] on div at bounding box center [241, 48] width 23 height 9
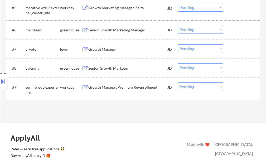
click at [126, 68] on div "Senior Growth Marketer" at bounding box center [128, 68] width 80 height 5
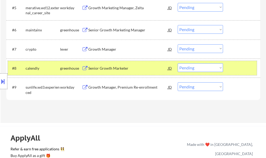
click at [242, 66] on div at bounding box center [241, 67] width 23 height 9
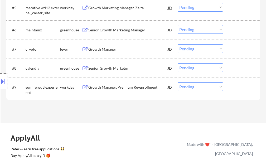
click at [111, 46] on div "Growth Manager" at bounding box center [128, 48] width 80 height 9
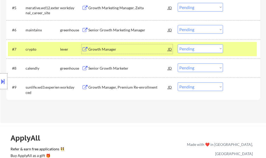
click at [241, 48] on div at bounding box center [241, 48] width 23 height 9
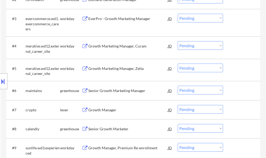
scroll to position [184, 0]
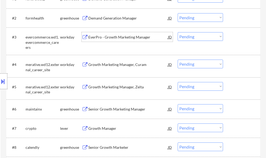
click at [101, 36] on div "EverPro - Growth Marketing Manager" at bounding box center [128, 37] width 80 height 5
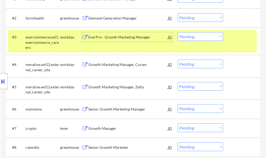
click at [231, 38] on div at bounding box center [241, 36] width 23 height 9
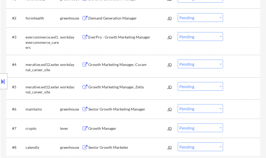
click at [103, 20] on div "Demand Generation Manager" at bounding box center [128, 18] width 80 height 5
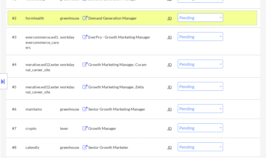
click at [233, 17] on div at bounding box center [241, 17] width 23 height 9
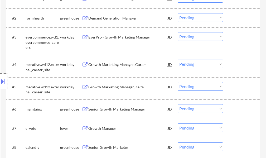
click at [140, 41] on div "EverPro - Growth Marketing Manager" at bounding box center [128, 36] width 80 height 9
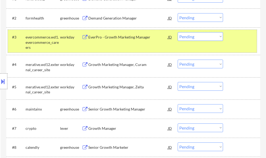
click at [229, 33] on div "#3 evercommerce.wd1.evercommerce_careers workday EverPro - Growth Marketing Man…" at bounding box center [132, 41] width 249 height 23
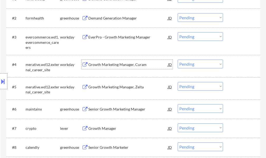
click at [113, 66] on div "Growth Marketing Manager, Curam" at bounding box center [128, 64] width 80 height 5
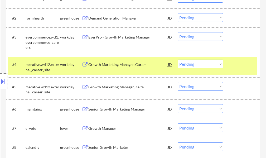
click at [227, 65] on div "#4 merative.wd12.external_career_site workday Growth Marketing Manager, Curam J…" at bounding box center [132, 65] width 249 height 17
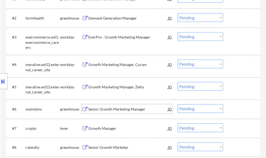
click at [112, 109] on div "Senior Growth Marketing Manager" at bounding box center [128, 108] width 80 height 5
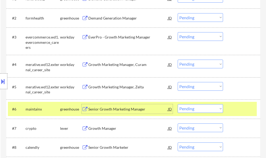
click at [243, 104] on div "#6 maintainx greenhouse Senior Growth Marketing Manager JD Choose an option... …" at bounding box center [132, 109] width 249 height 14
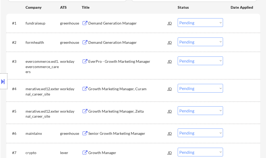
scroll to position [158, 0]
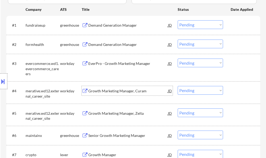
click at [103, 93] on div "Growth Marketing Manager, Curam" at bounding box center [128, 90] width 80 height 5
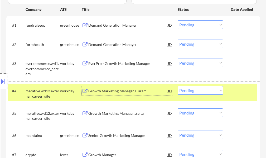
click at [232, 92] on div at bounding box center [241, 90] width 23 height 9
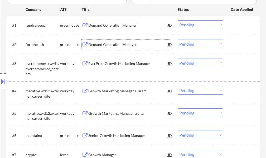
click at [106, 43] on div "Demand Generation Manager" at bounding box center [128, 44] width 80 height 5
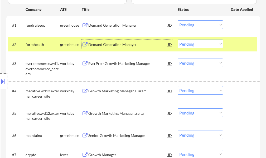
click at [239, 49] on div "#2 formhealth greenhouse Demand Generation Manager JD Choose an option... Pendi…" at bounding box center [132, 44] width 249 height 14
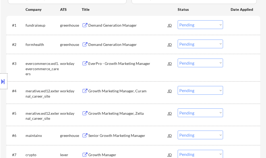
scroll to position [211, 0]
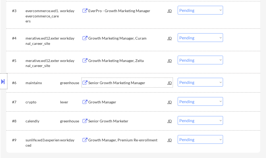
click at [116, 77] on div "#6 maintainx greenhouse Senior Growth Marketing Manager JD Choose an option... …" at bounding box center [132, 82] width 249 height 14
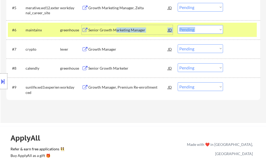
scroll to position [132, 0]
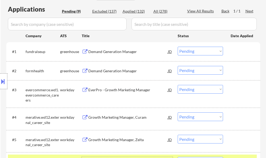
click at [91, 69] on div "Location Inclusions: [GEOGRAPHIC_DATA], [GEOGRAPHIC_DATA] [GEOGRAPHIC_DATA], [G…" at bounding box center [47, 81] width 94 height 98
click at [94, 71] on div "Location Inclusions: [GEOGRAPHIC_DATA], [GEOGRAPHIC_DATA] [GEOGRAPHIC_DATA], [G…" at bounding box center [47, 81] width 94 height 98
click at [118, 70] on div "Demand Generation Manager" at bounding box center [128, 70] width 80 height 5
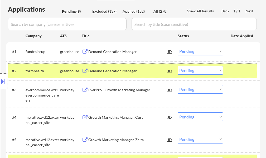
click at [248, 72] on div at bounding box center [241, 70] width 23 height 9
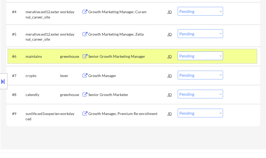
click at [234, 57] on div at bounding box center [241, 55] width 23 height 9
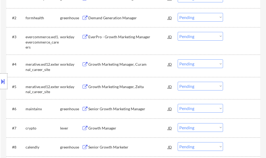
scroll to position [184, 0]
click at [113, 63] on div "Growth Marketing Manager, Curam" at bounding box center [128, 64] width 80 height 5
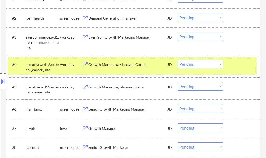
click at [234, 64] on div at bounding box center [241, 64] width 23 height 9
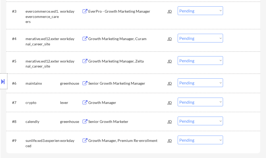
scroll to position [263, 0]
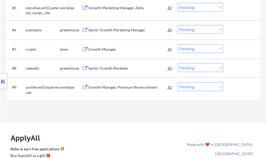
click at [118, 34] on div "Senior Growth Marketing Manager" at bounding box center [128, 29] width 80 height 9
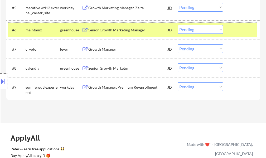
click at [232, 31] on div at bounding box center [241, 29] width 23 height 9
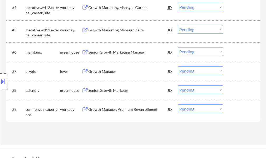
scroll to position [211, 0]
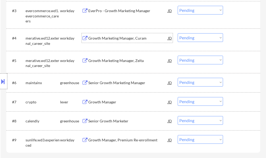
click at [113, 34] on div "Growth Marketing Manager, Curam" at bounding box center [128, 37] width 80 height 9
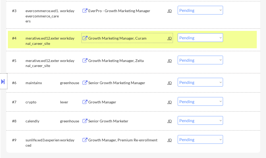
click at [253, 39] on div at bounding box center [241, 37] width 23 height 9
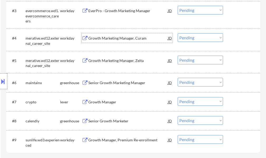
click at [108, 43] on div "Growth Marketing Manager, Curam" at bounding box center [128, 37] width 80 height 9
